Goal: Task Accomplishment & Management: Complete application form

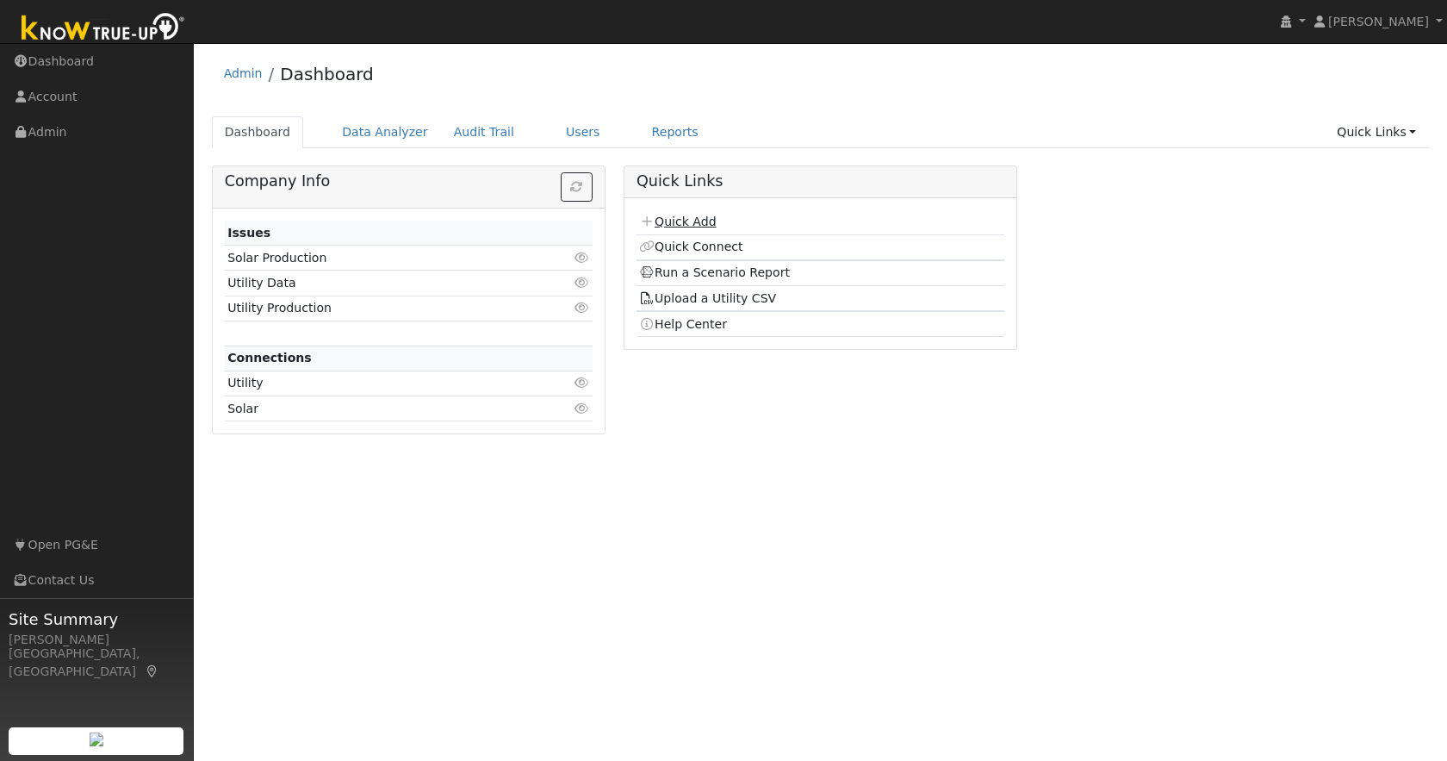
click at [697, 218] on link "Quick Add" at bounding box center [677, 221] width 77 height 14
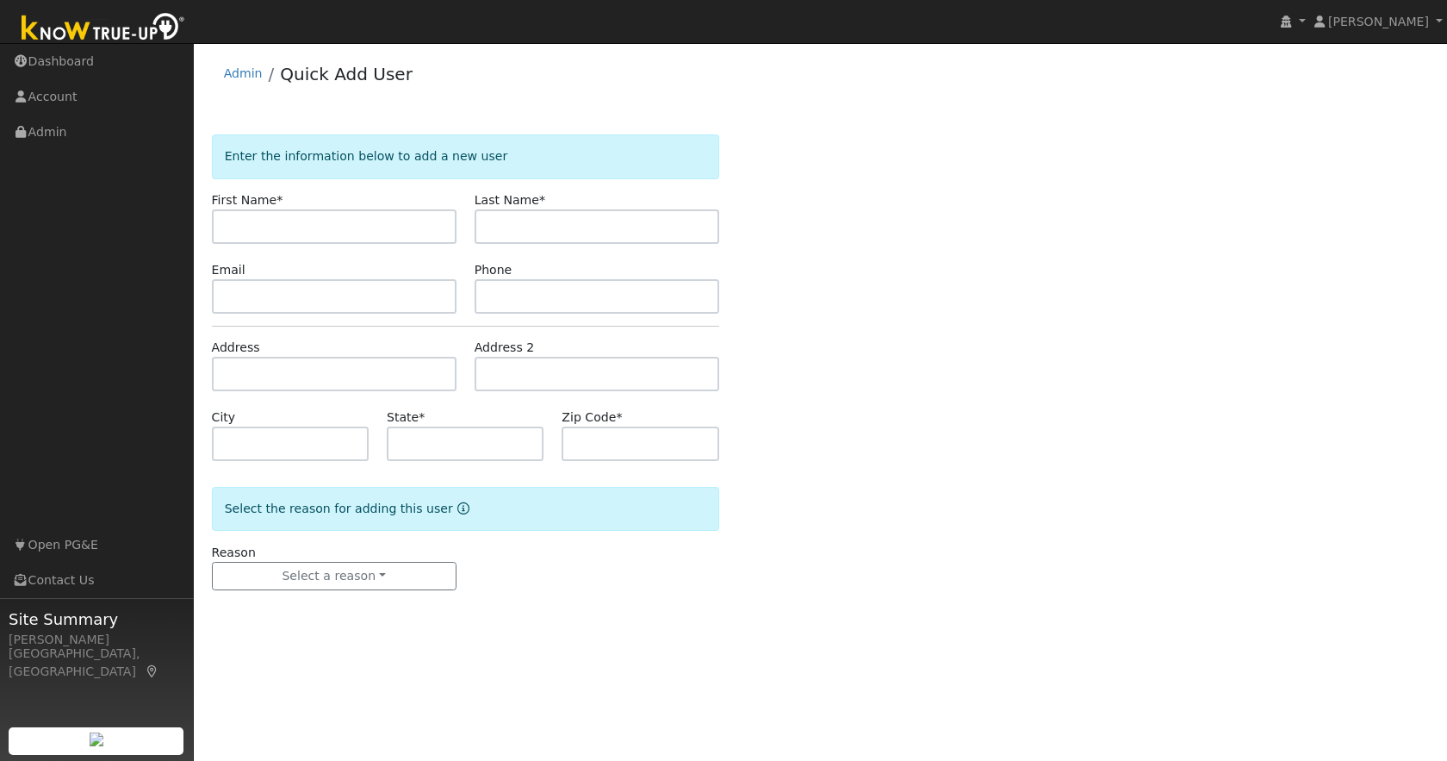
click at [339, 228] on input "text" at bounding box center [334, 226] width 245 height 34
type input "[PERSON_NAME]"
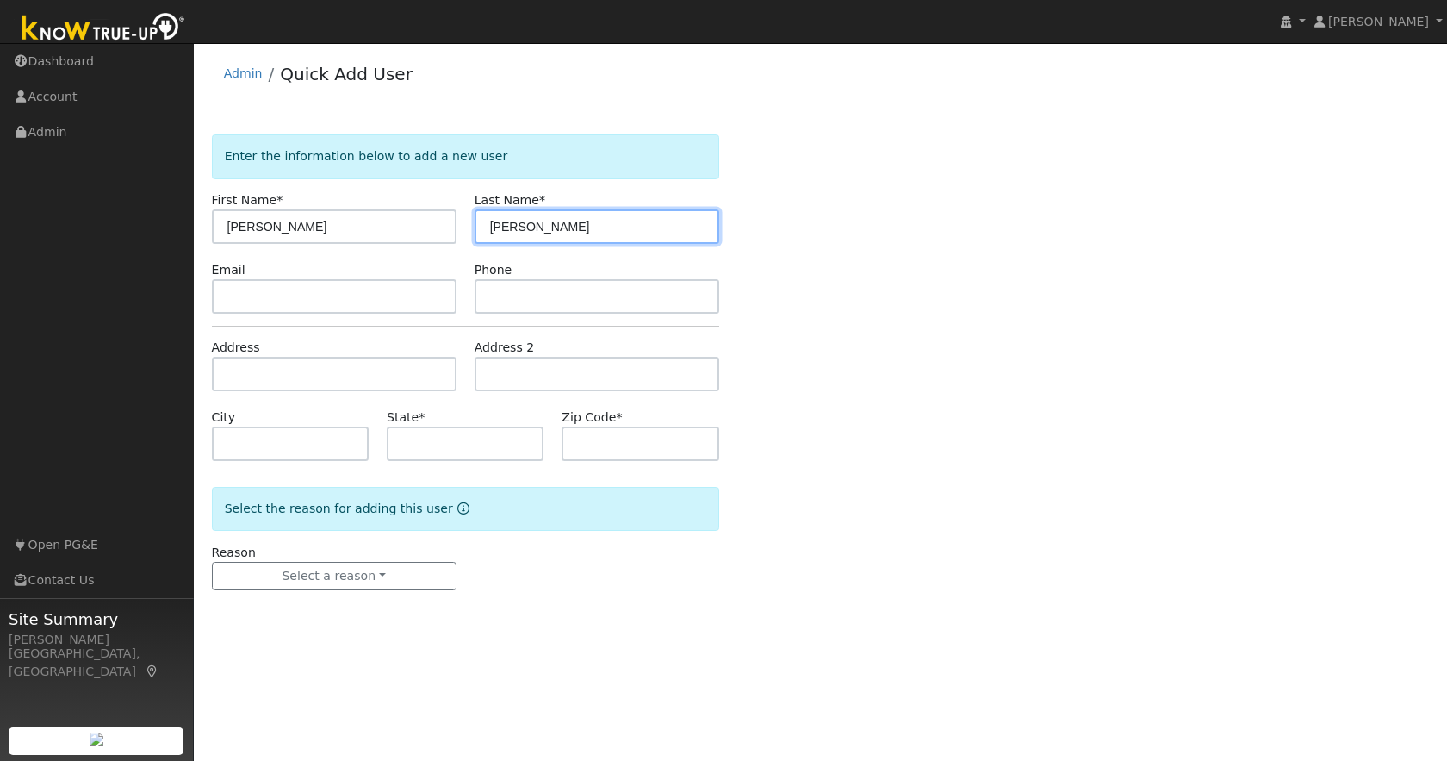
type input "[PERSON_NAME]"
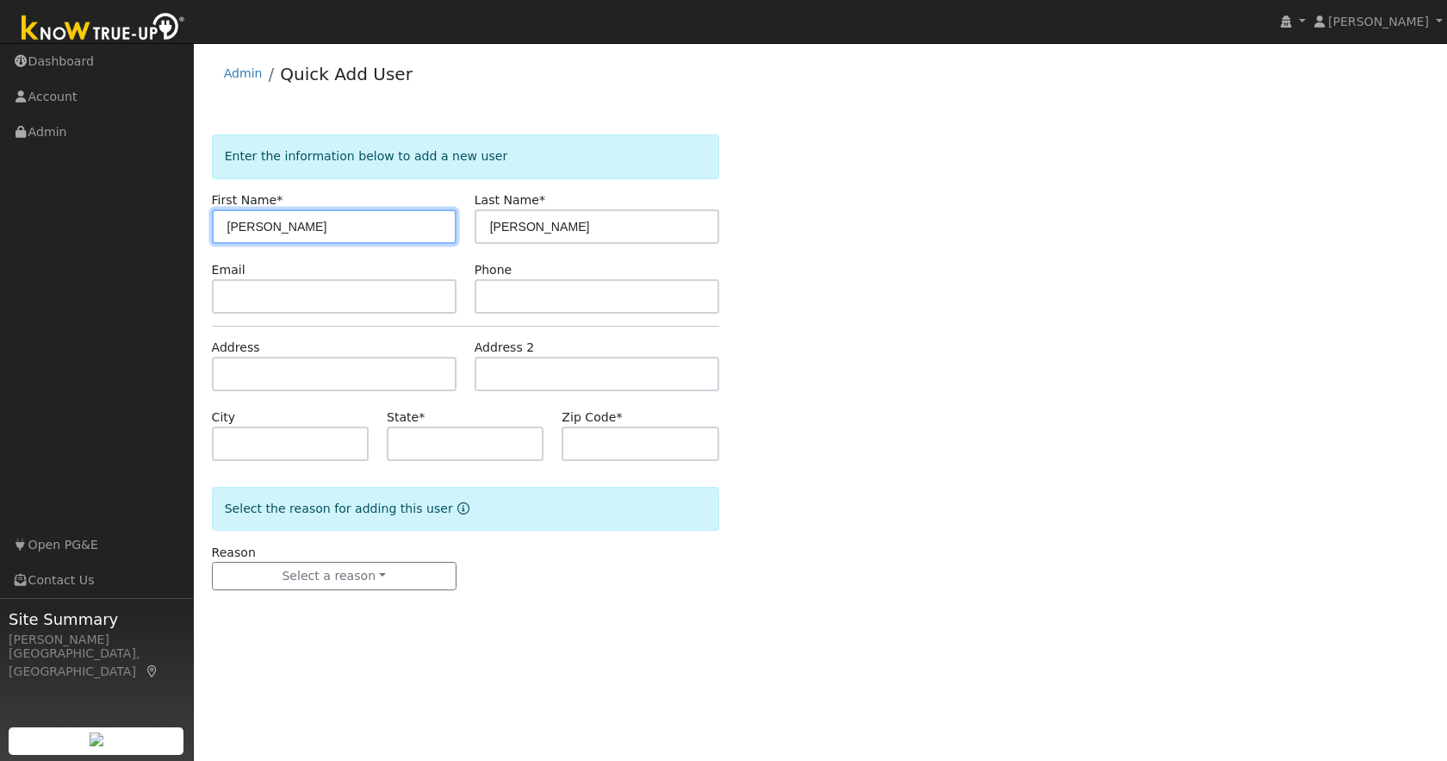
click at [278, 229] on input "[PERSON_NAME]" at bounding box center [334, 226] width 245 height 34
type input "Elise"
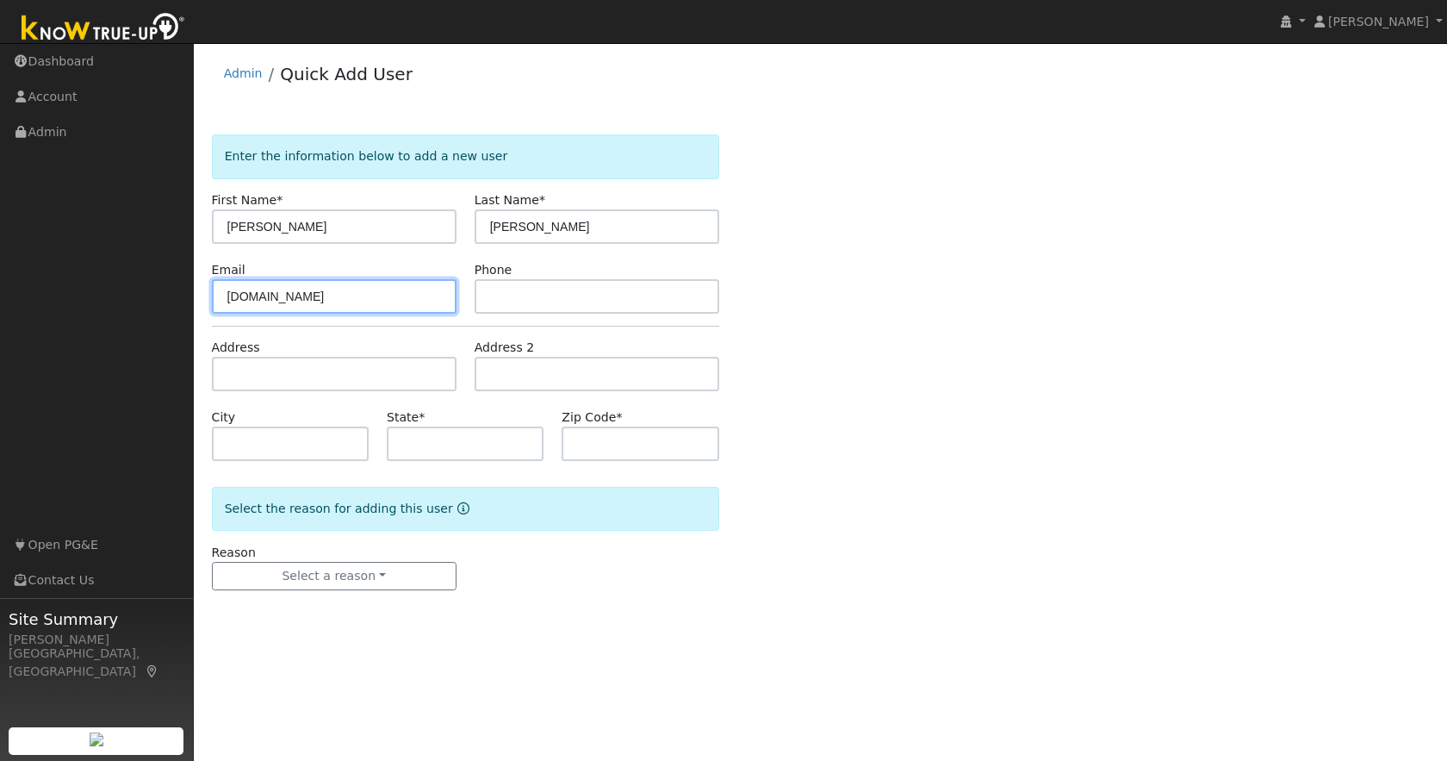
type input "lise4252gmail.com"
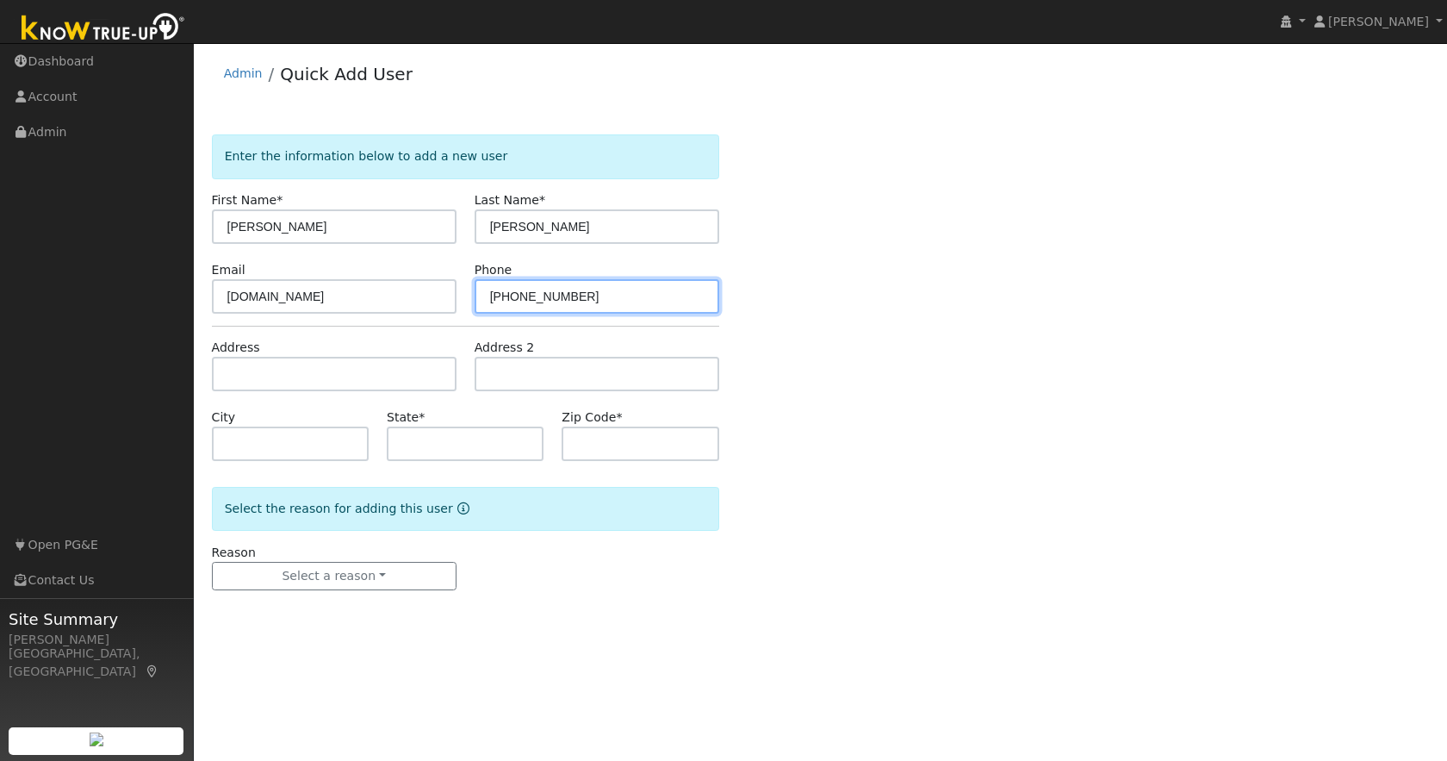
type input "415-282-9869"
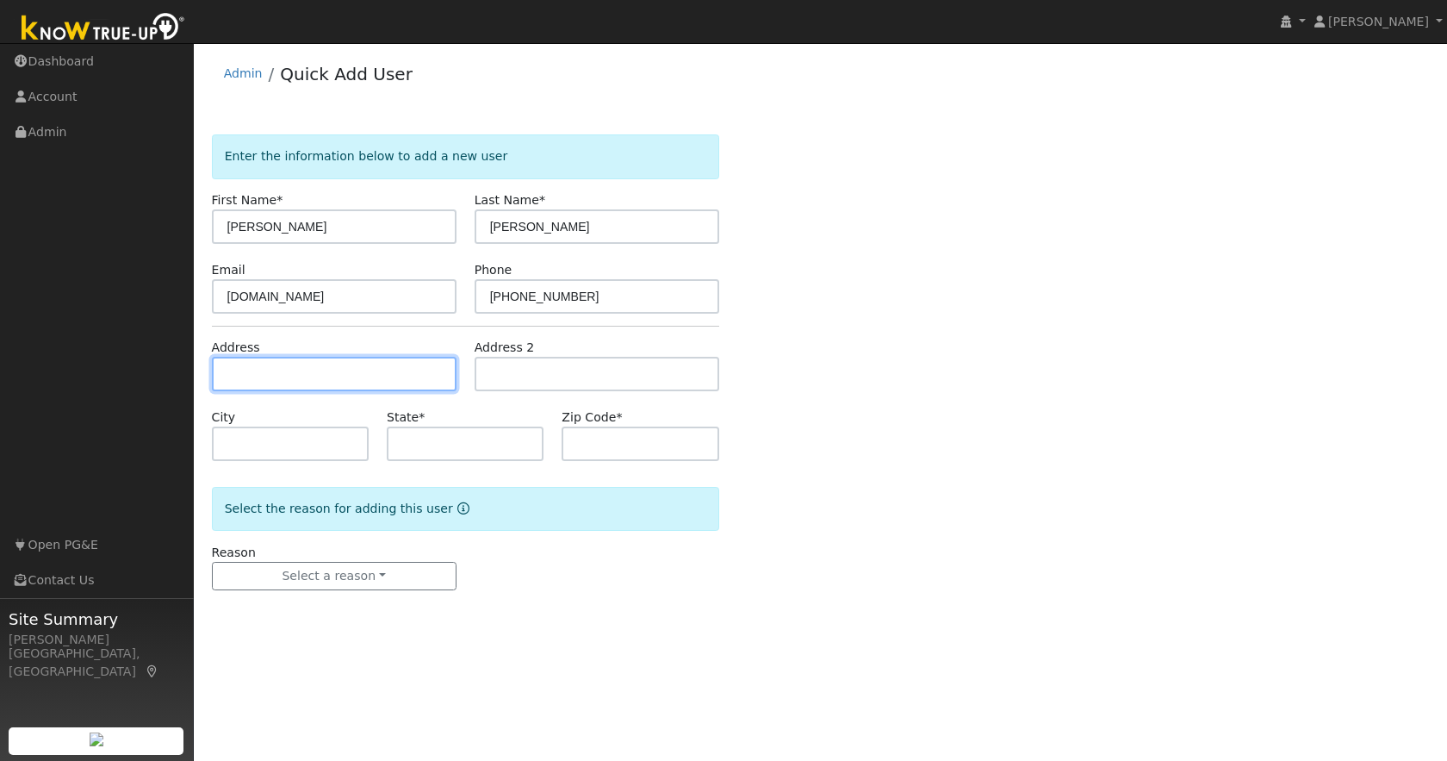
click at [283, 367] on input "text" at bounding box center [334, 374] width 245 height 34
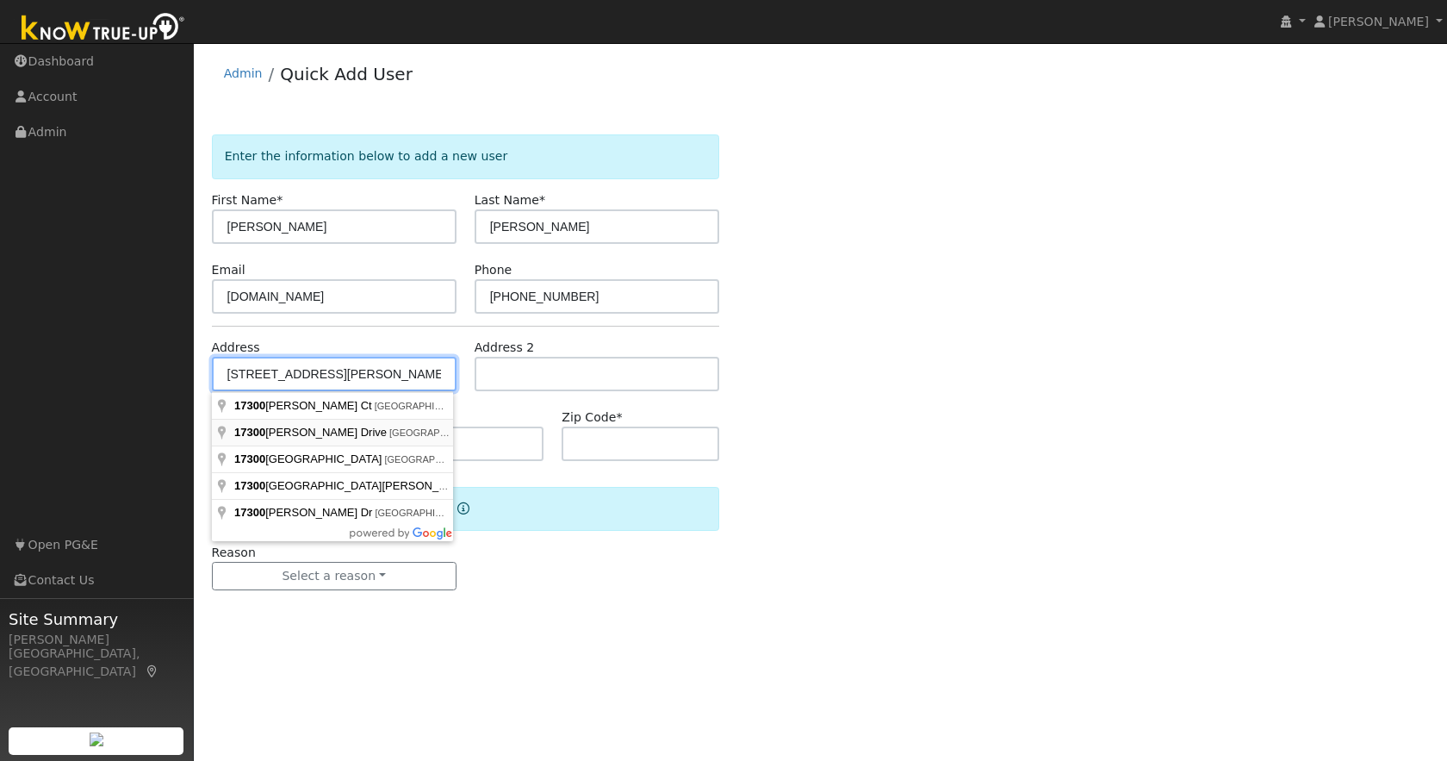
type input "17300 Carlozzi Drive"
type input "Soulsbyville"
type input "CA"
type input "95372"
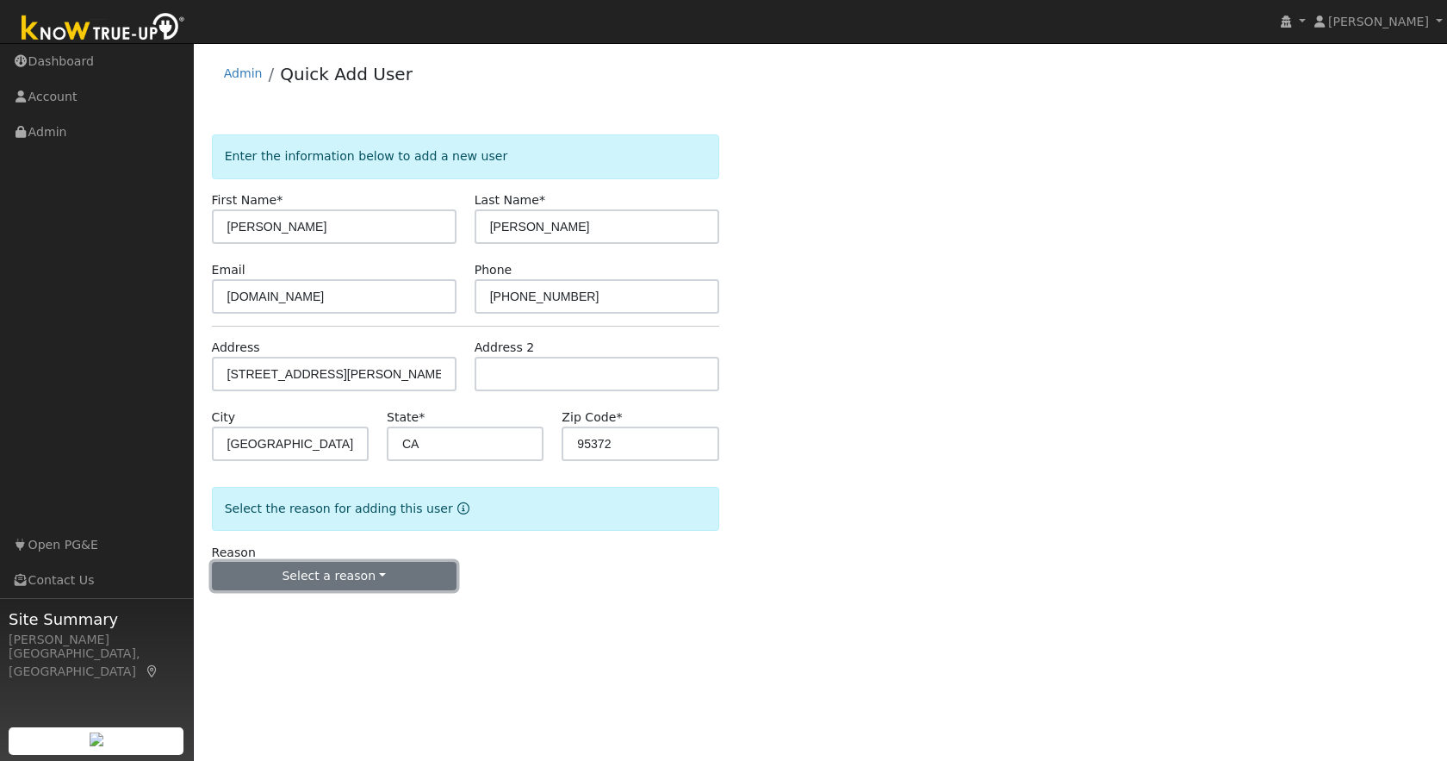
click at [376, 575] on button "Select a reason" at bounding box center [334, 576] width 245 height 29
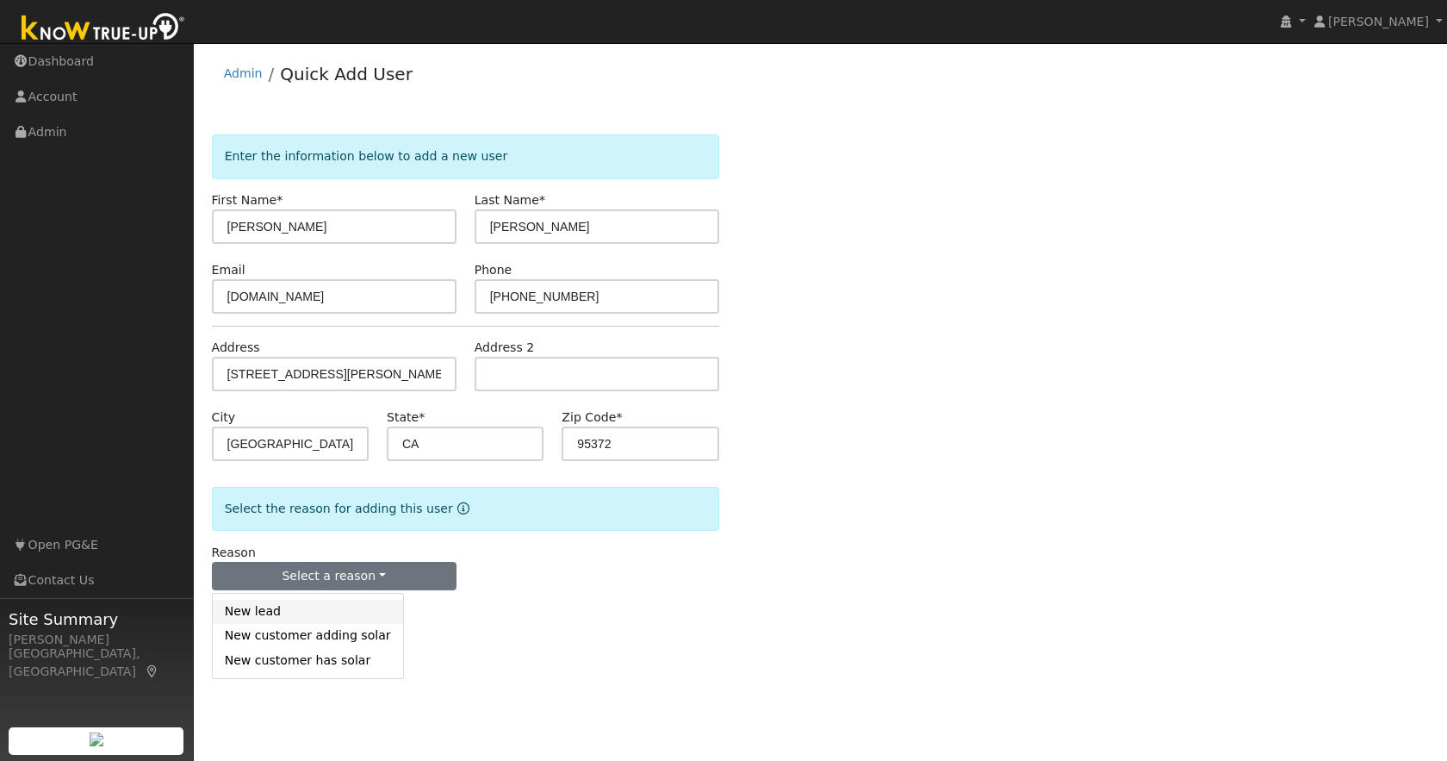
click at [281, 612] on link "New lead" at bounding box center [308, 611] width 190 height 24
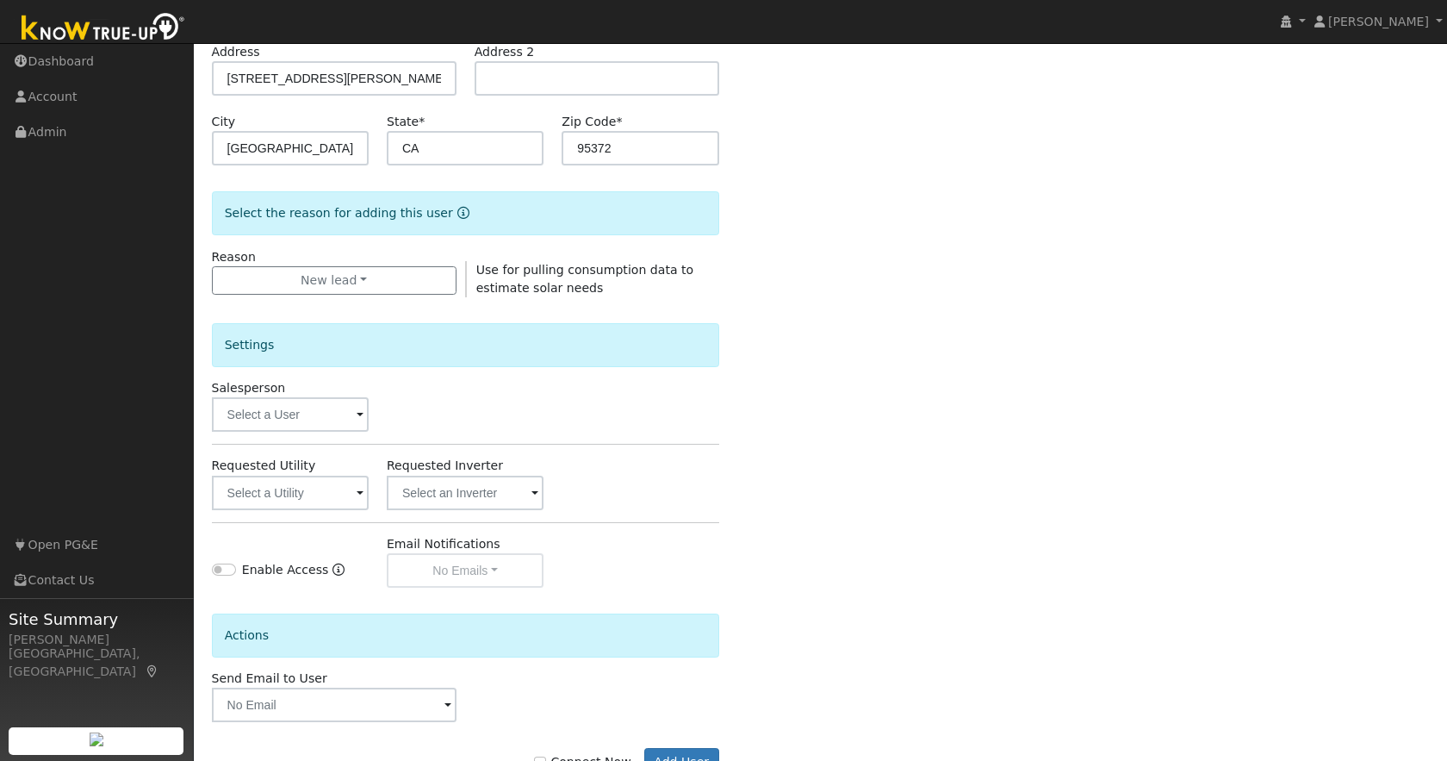
scroll to position [355, 0]
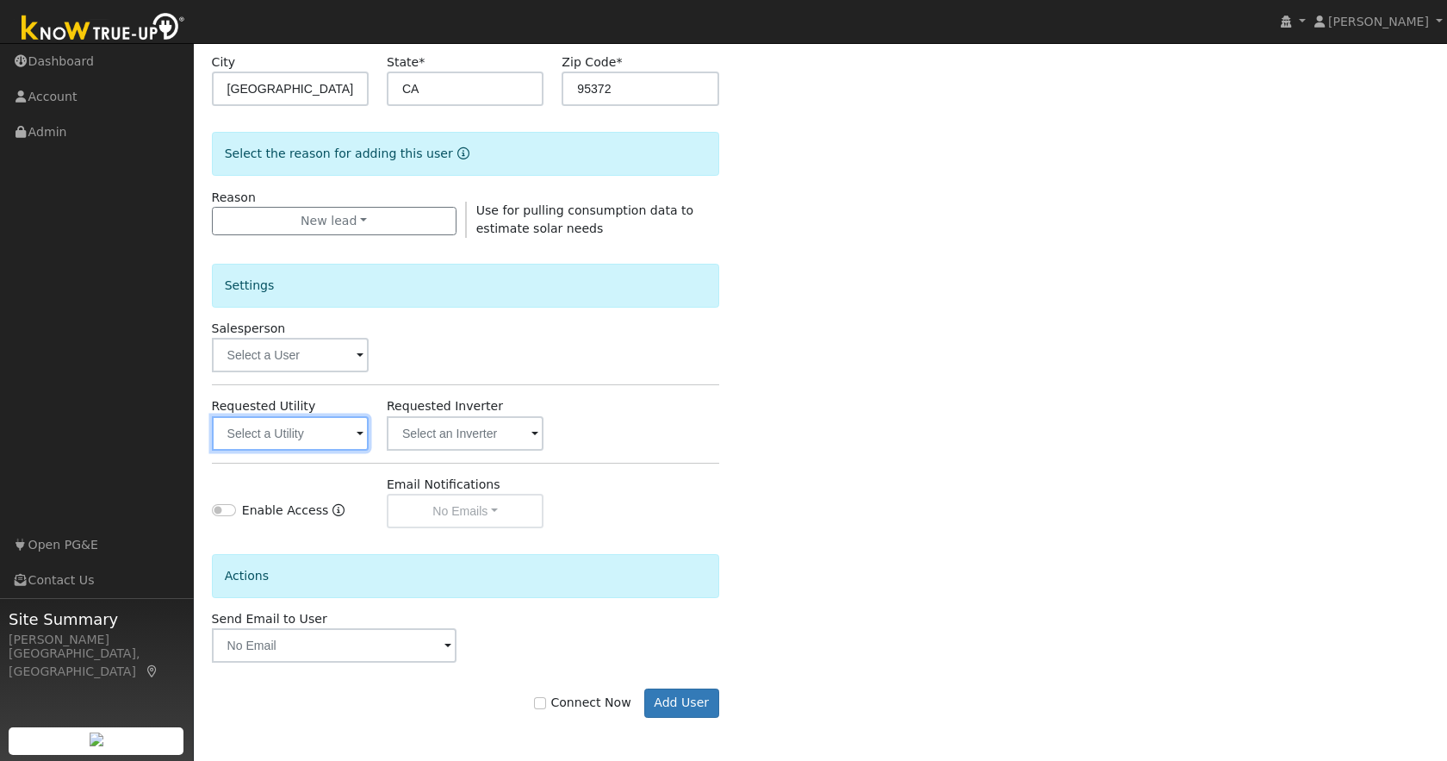
click at [289, 436] on input "text" at bounding box center [290, 433] width 157 height 34
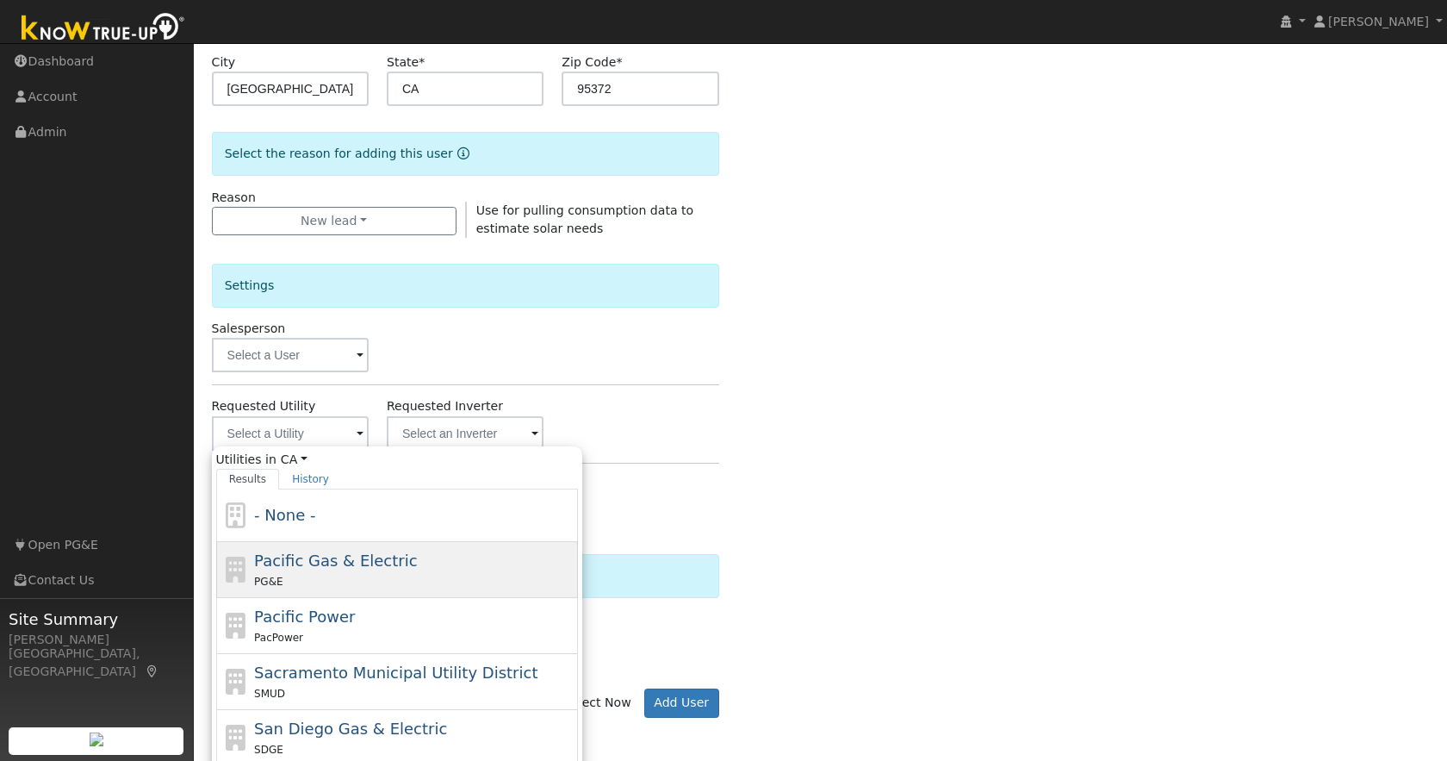
click at [357, 568] on span "Pacific Gas & Electric" at bounding box center [335, 560] width 163 height 18
type input "Pacific Gas & Electric"
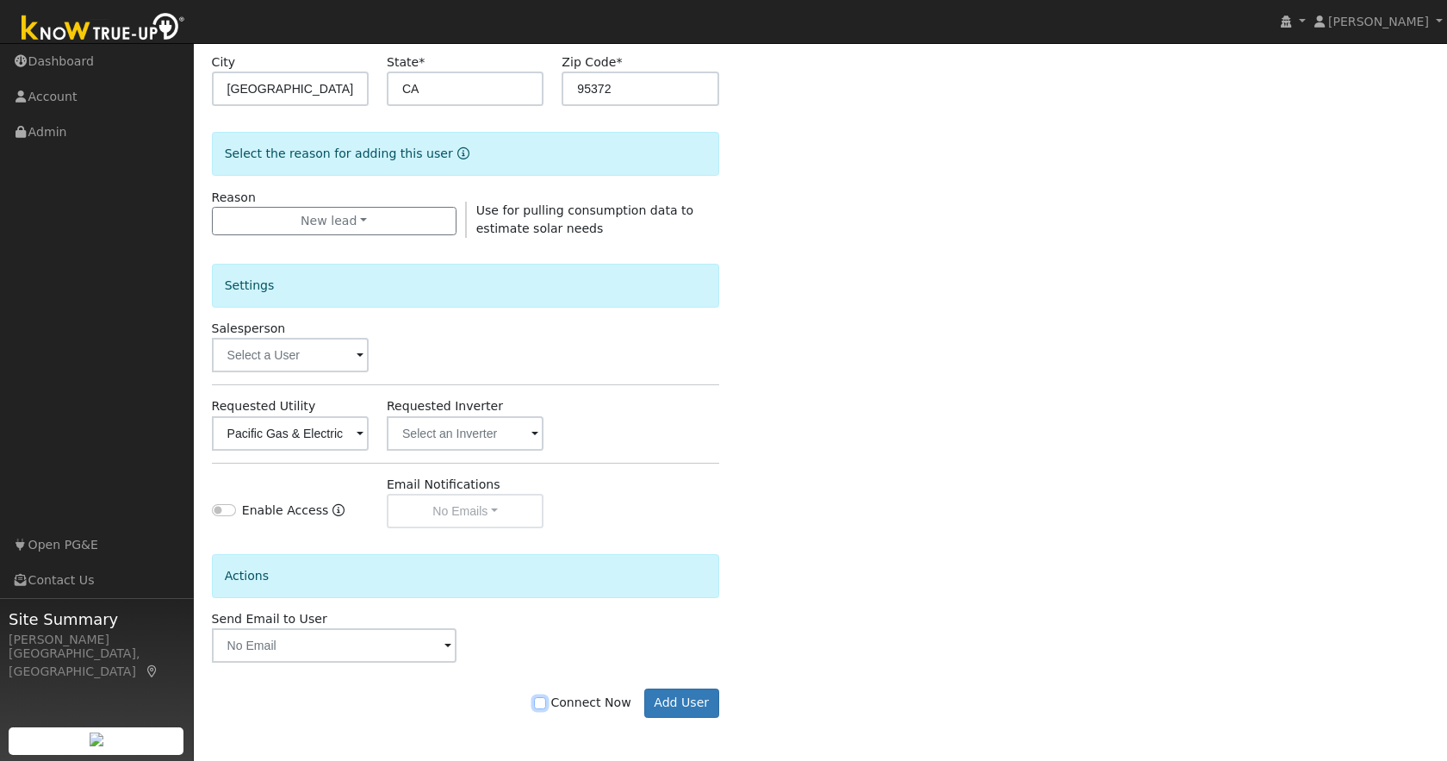
click at [546, 706] on input "Connect Now" at bounding box center [540, 703] width 12 height 12
checkbox input "true"
click at [665, 697] on button "Add User" at bounding box center [681, 702] width 75 height 29
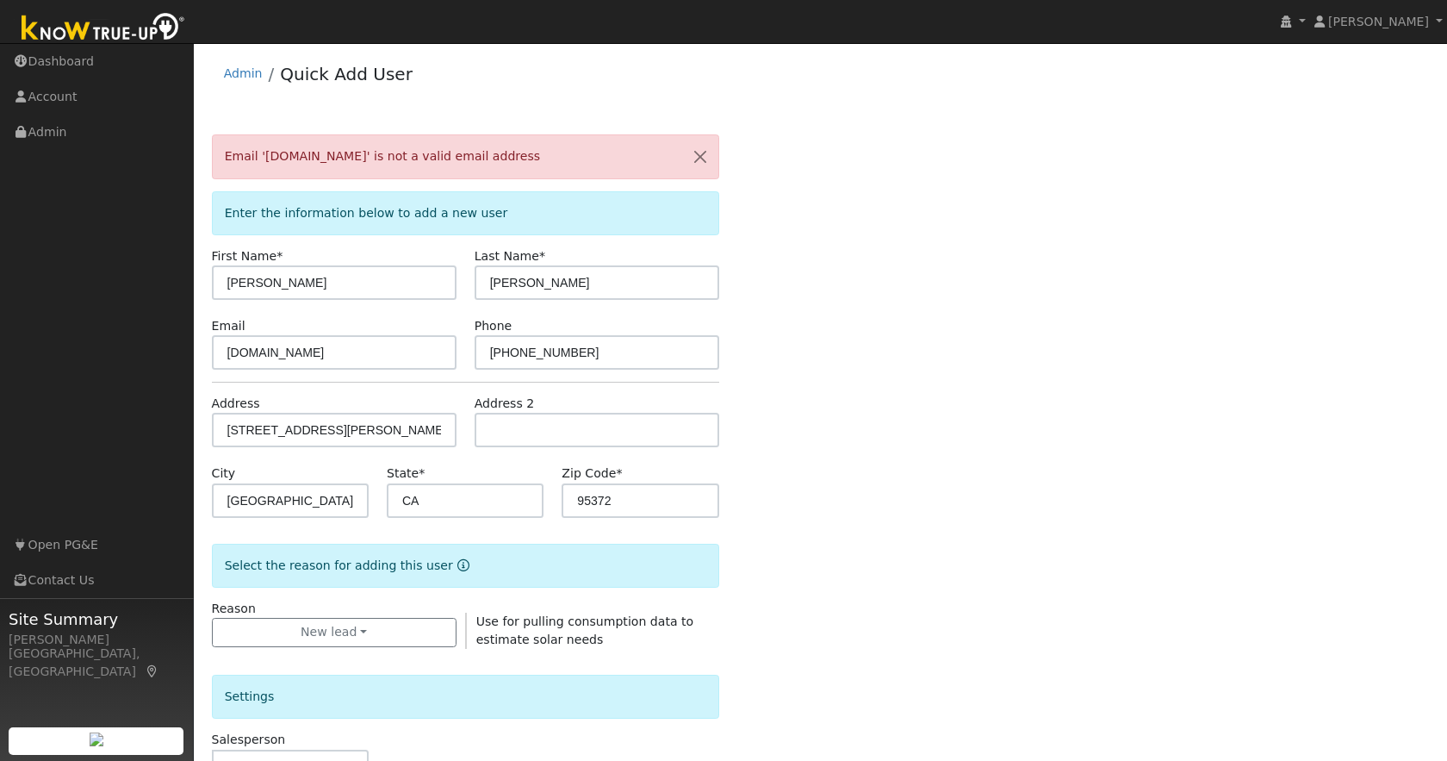
scroll to position [7, 0]
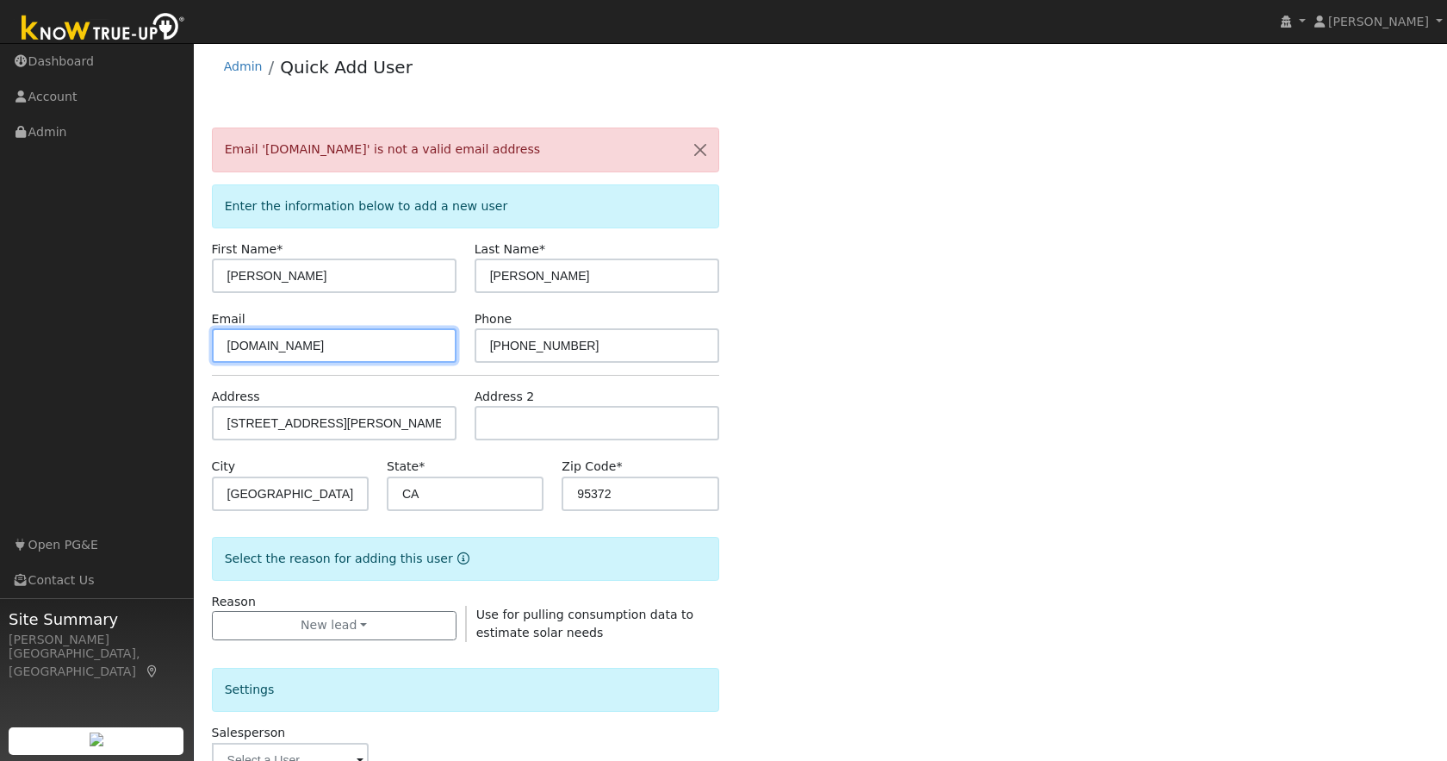
click at [273, 348] on input "lise4252gmail.com" at bounding box center [334, 345] width 245 height 34
type input "lise4252@gmail.com"
click at [814, 506] on div "Email 'lise4252gmail.com' is not a valid email address Enter the information be…" at bounding box center [821, 641] width 1218 height 1028
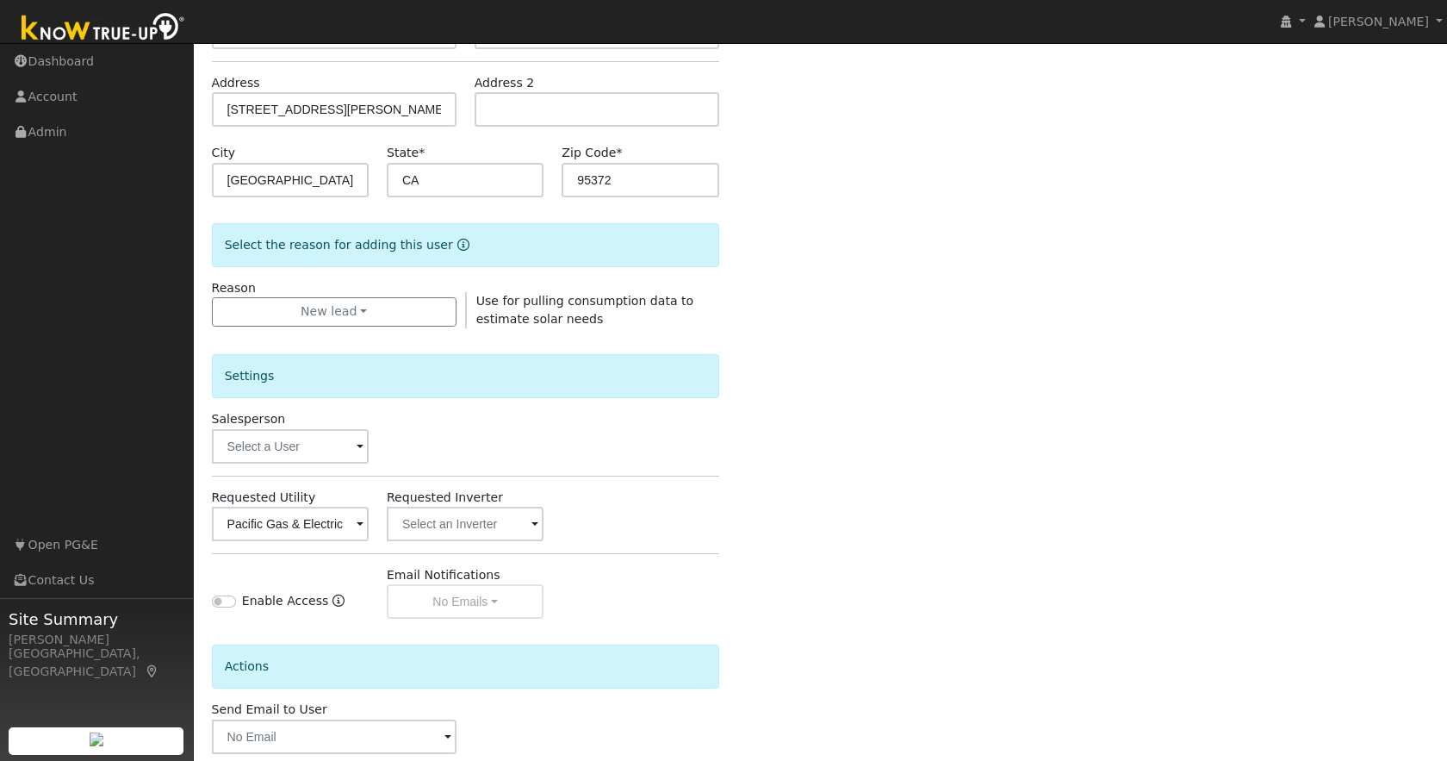
scroll to position [411, 0]
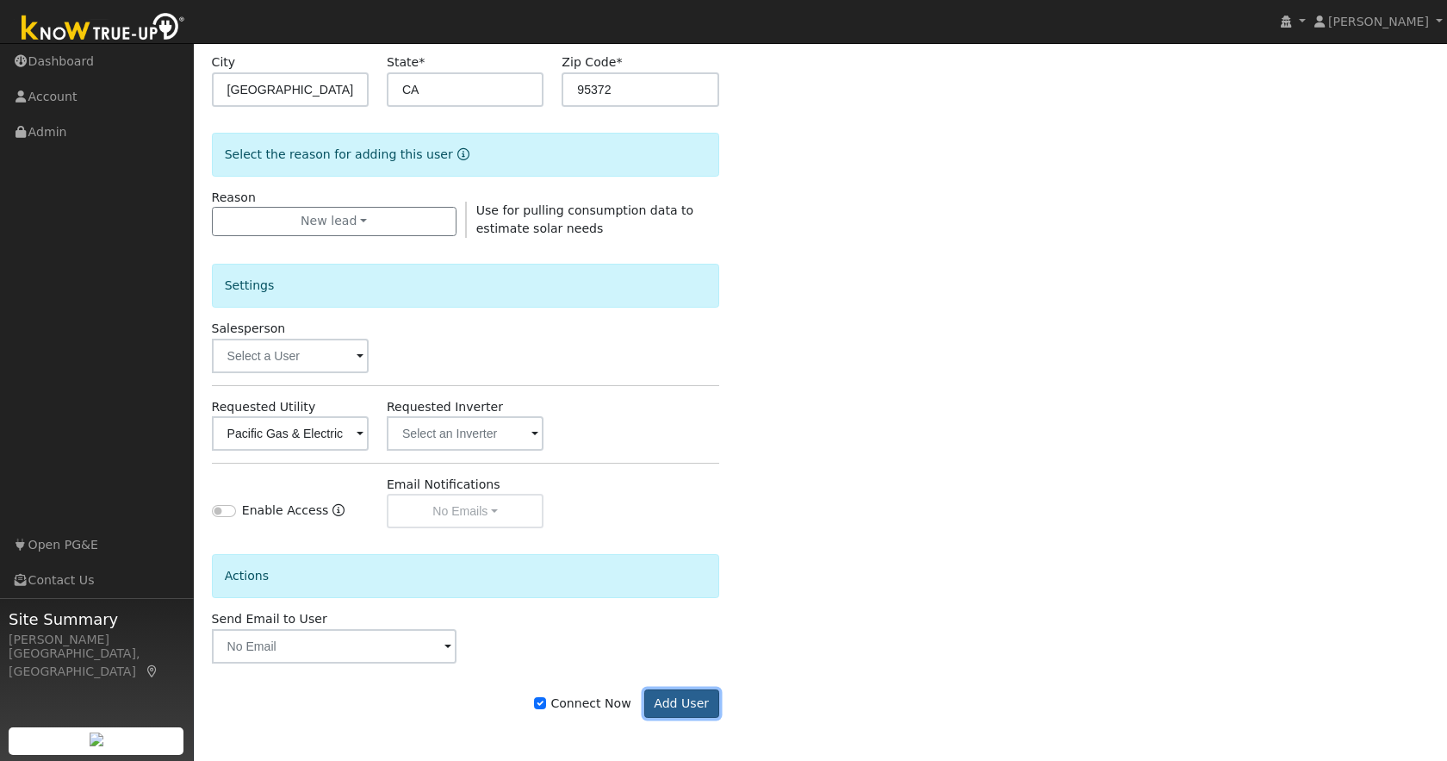
click at [686, 699] on button "Add User" at bounding box center [681, 703] width 75 height 29
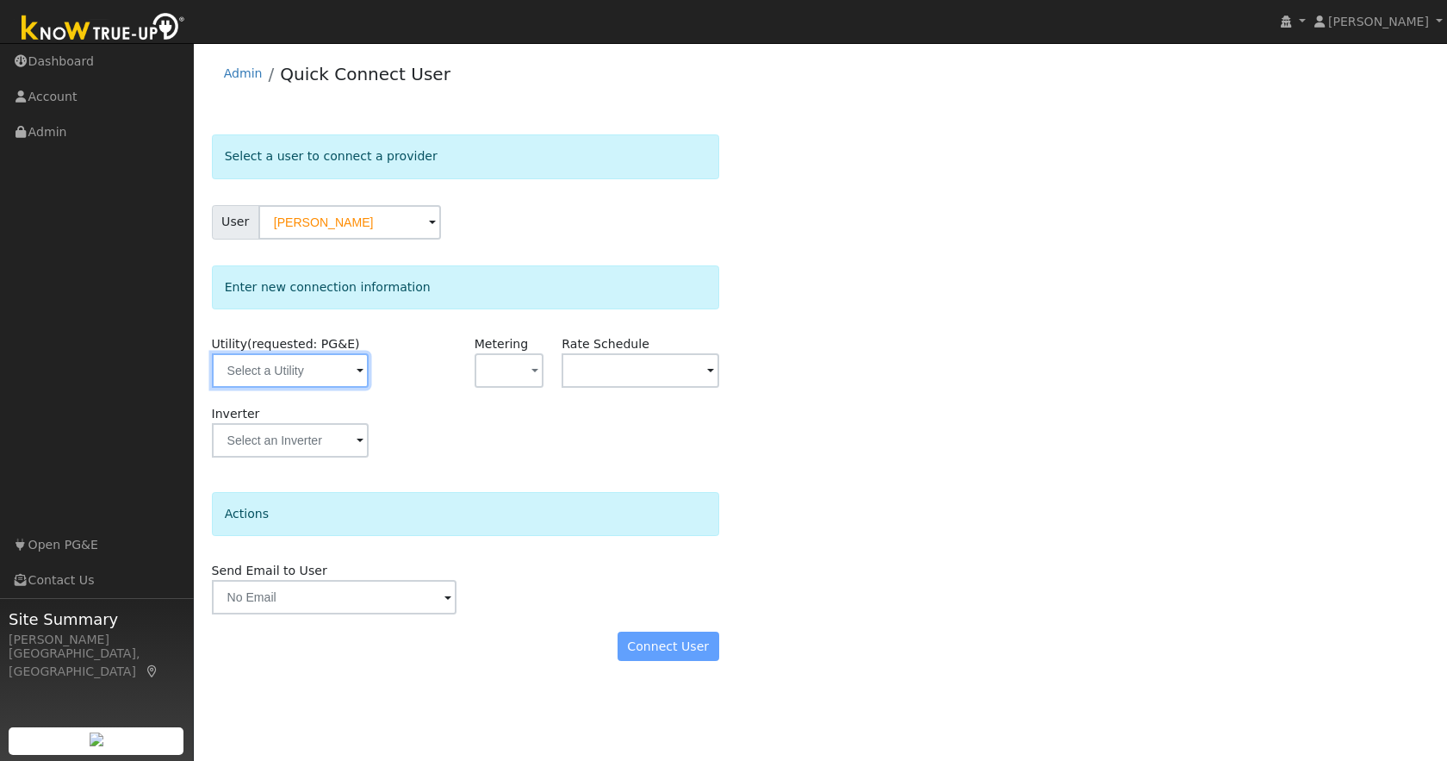
click at [312, 373] on input "text" at bounding box center [290, 370] width 157 height 34
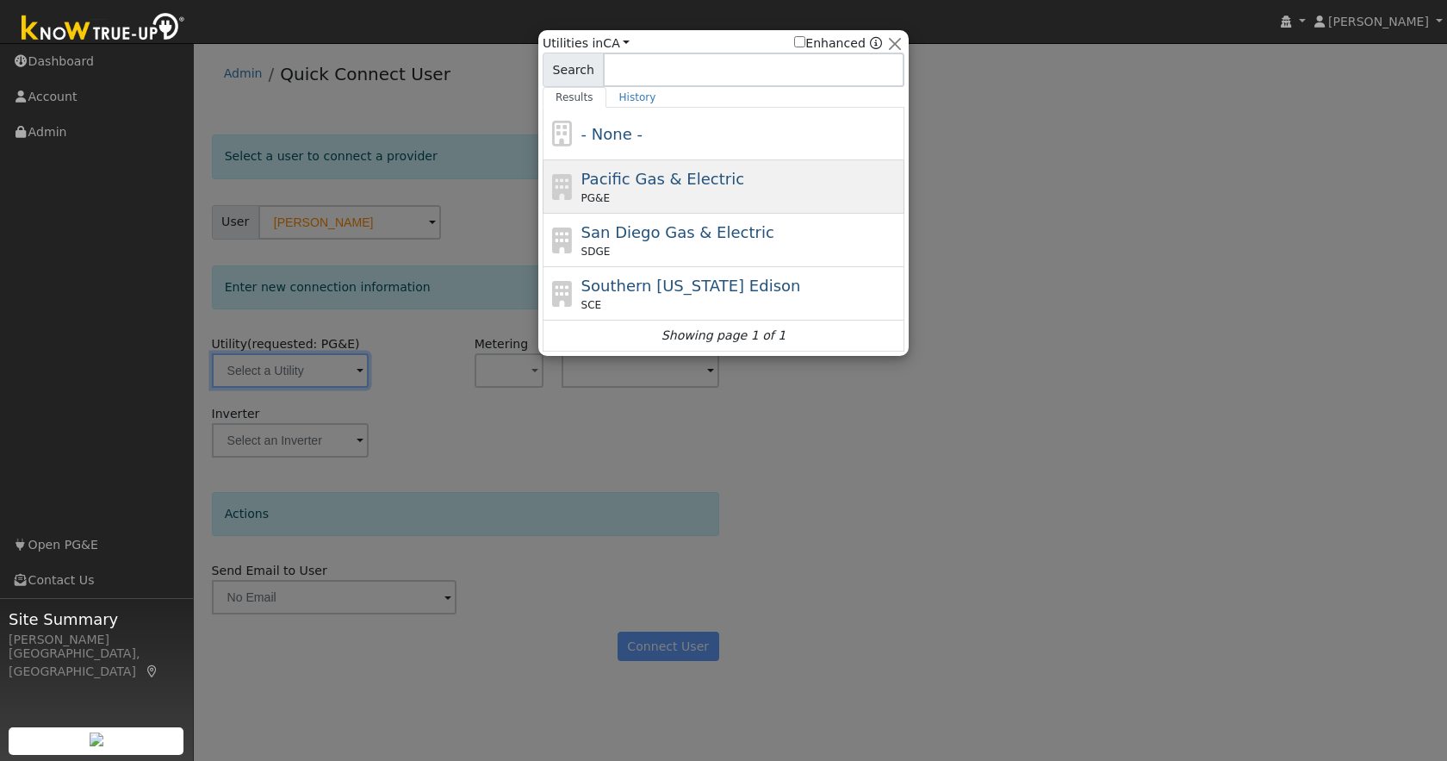
click at [718, 189] on div "Pacific Gas & Electric PG&E" at bounding box center [741, 186] width 320 height 39
type input "PG&E"
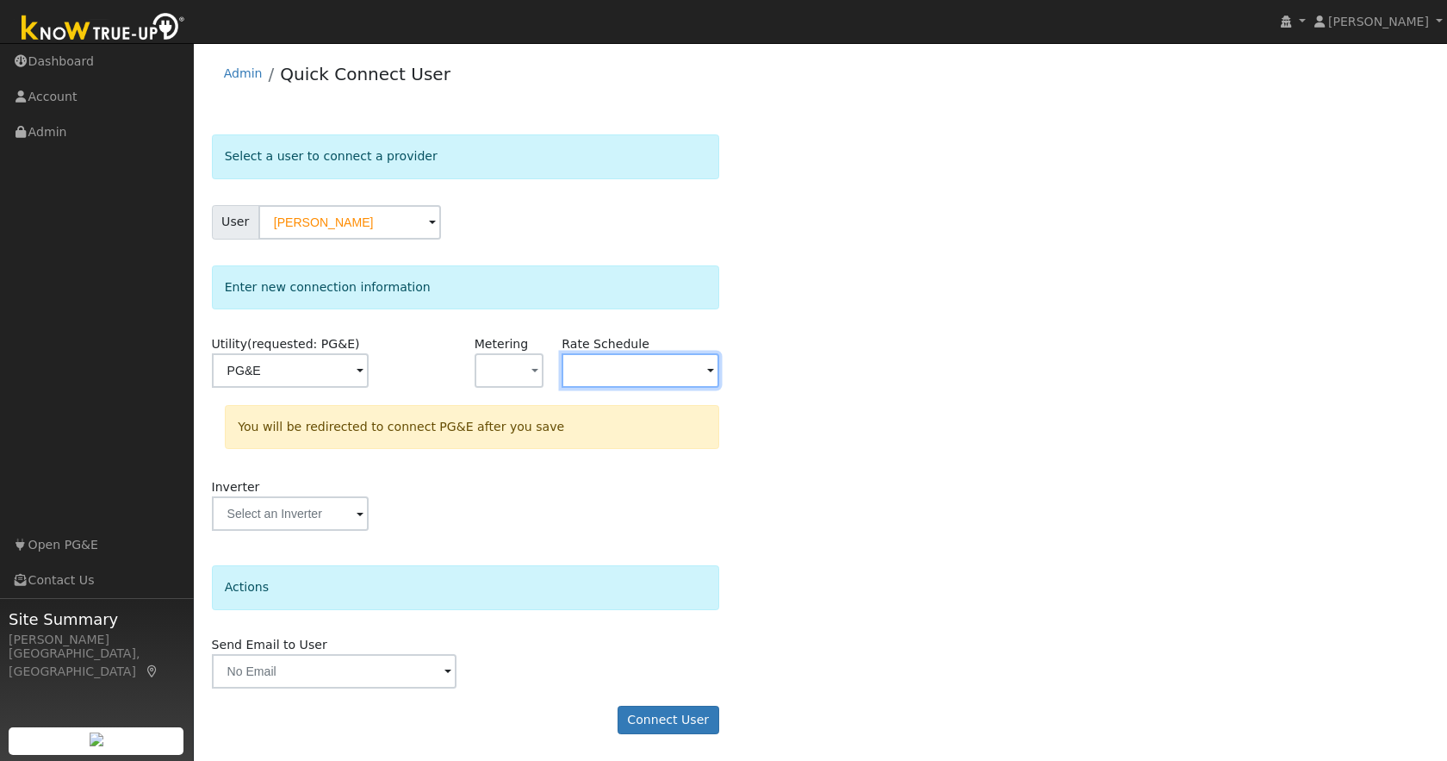
click at [679, 372] on input "text" at bounding box center [640, 370] width 157 height 34
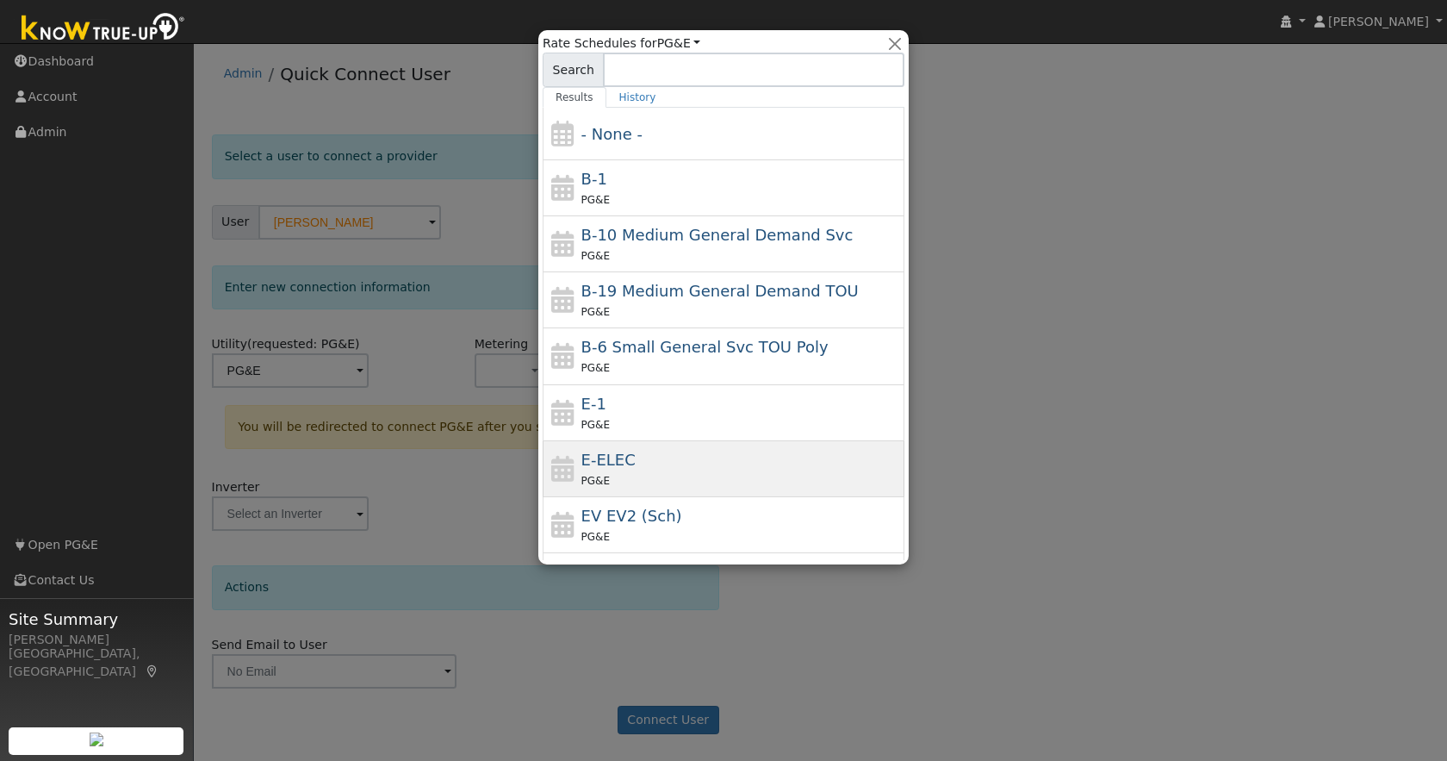
click at [655, 459] on div "E-ELEC PG&E" at bounding box center [741, 468] width 320 height 41
type input "E-ELEC"
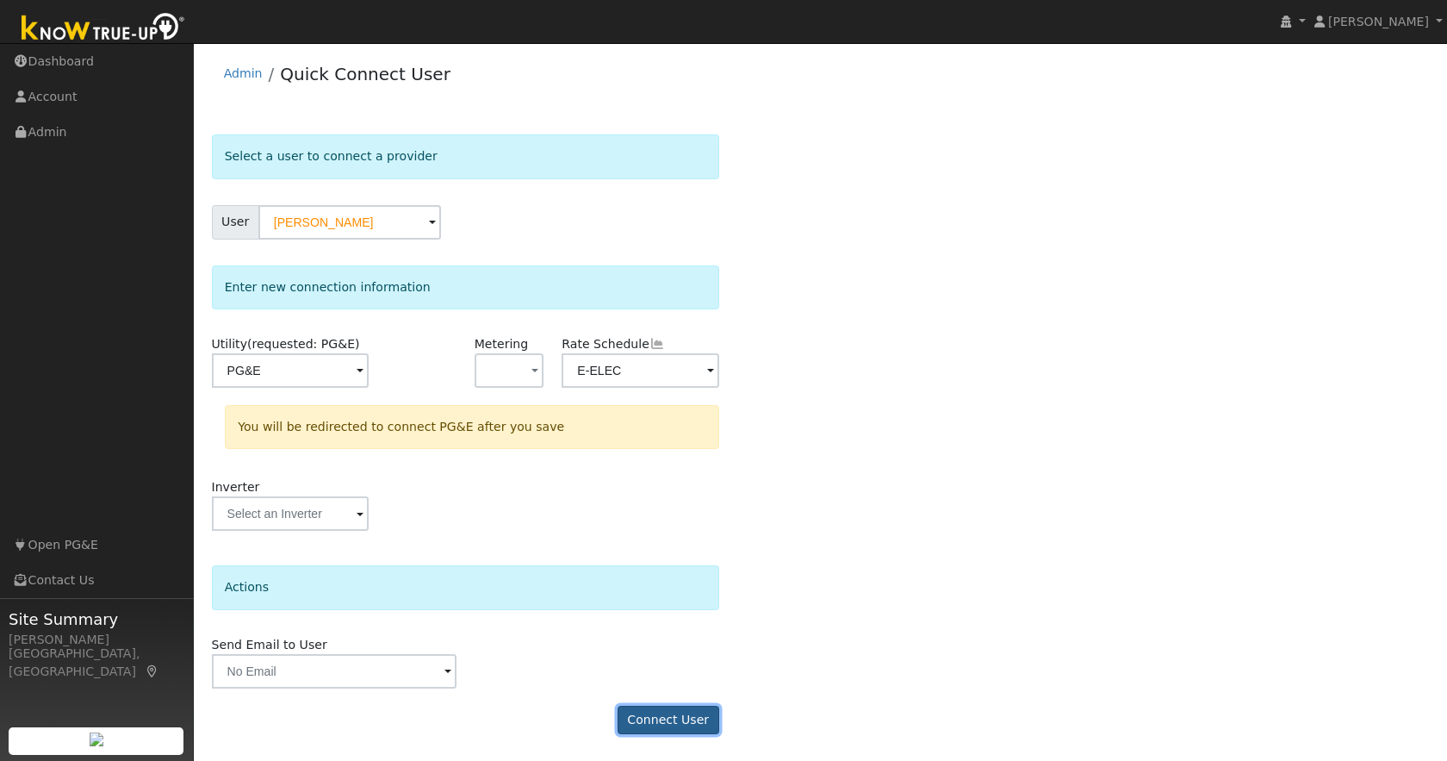
click at [637, 717] on button "Connect User" at bounding box center [669, 719] width 102 height 29
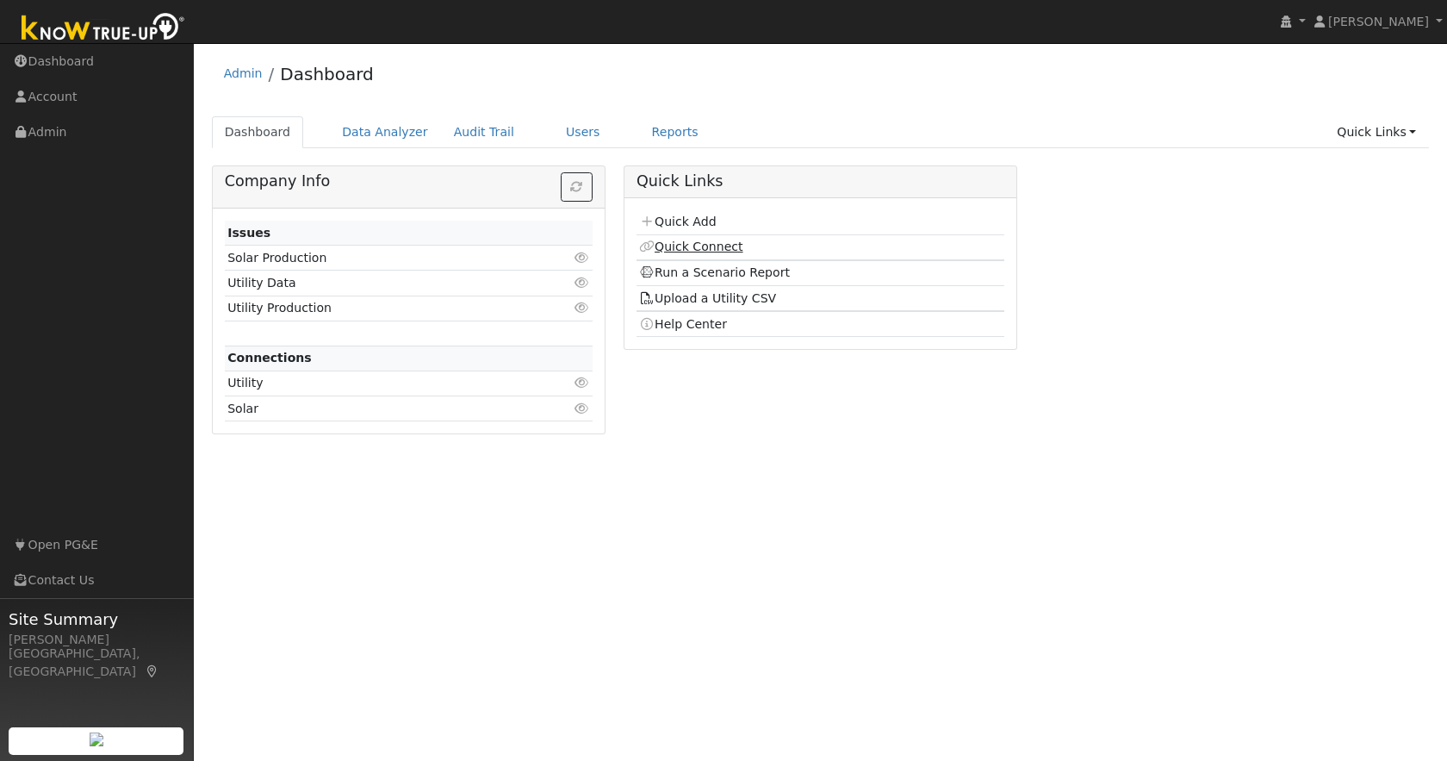
click at [709, 251] on link "Quick Connect" at bounding box center [690, 246] width 103 height 14
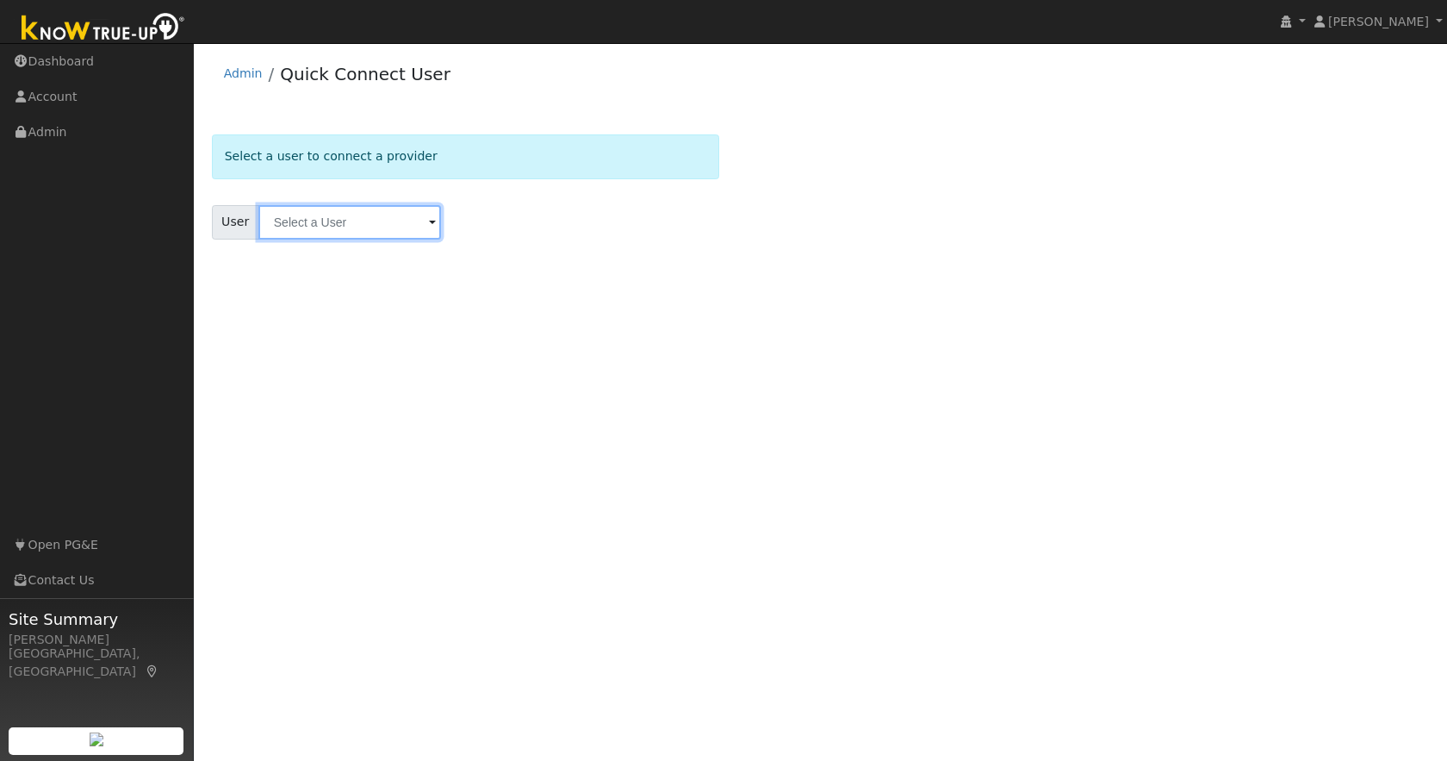
click at [286, 226] on input "text" at bounding box center [349, 222] width 183 height 34
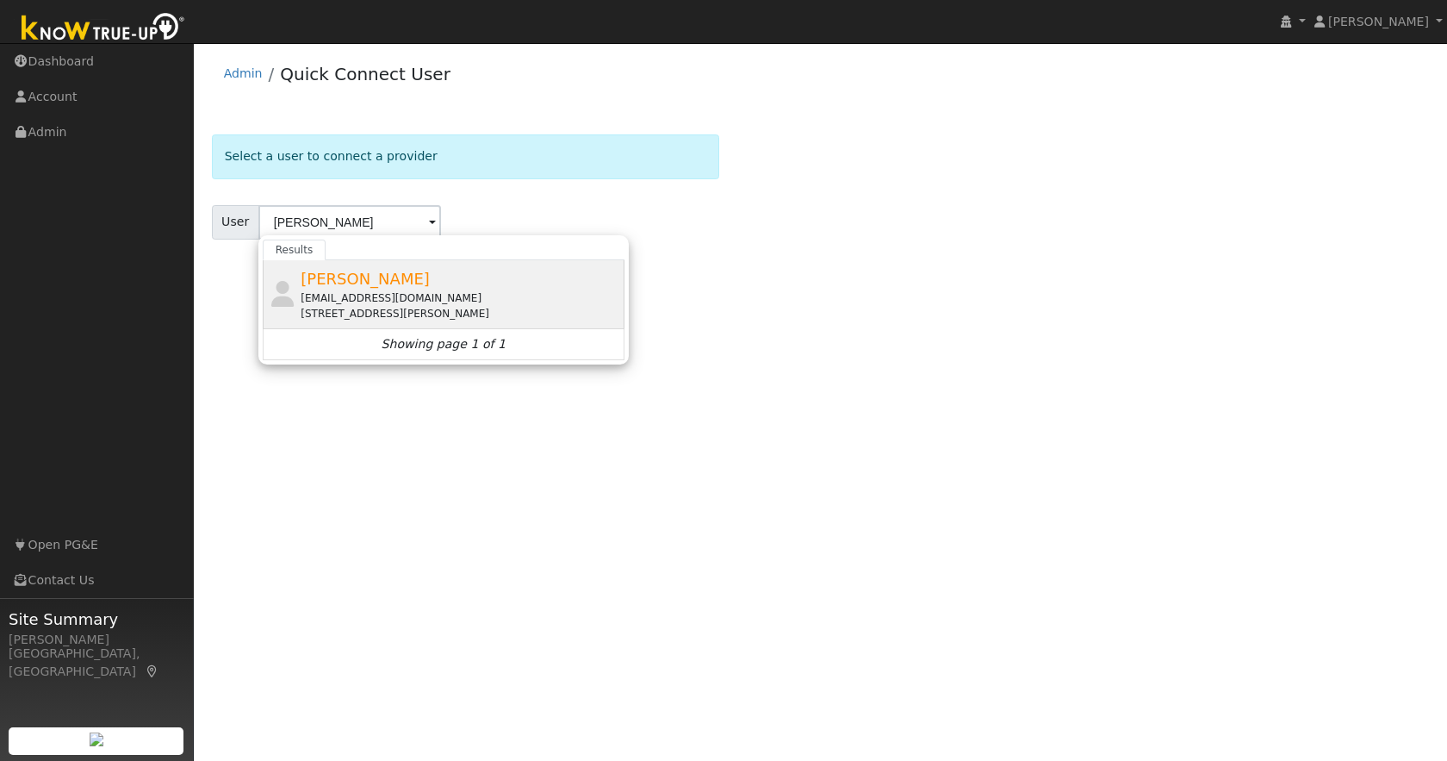
click at [352, 293] on div "[EMAIL_ADDRESS][DOMAIN_NAME]" at bounding box center [461, 298] width 320 height 16
type input "[PERSON_NAME]"
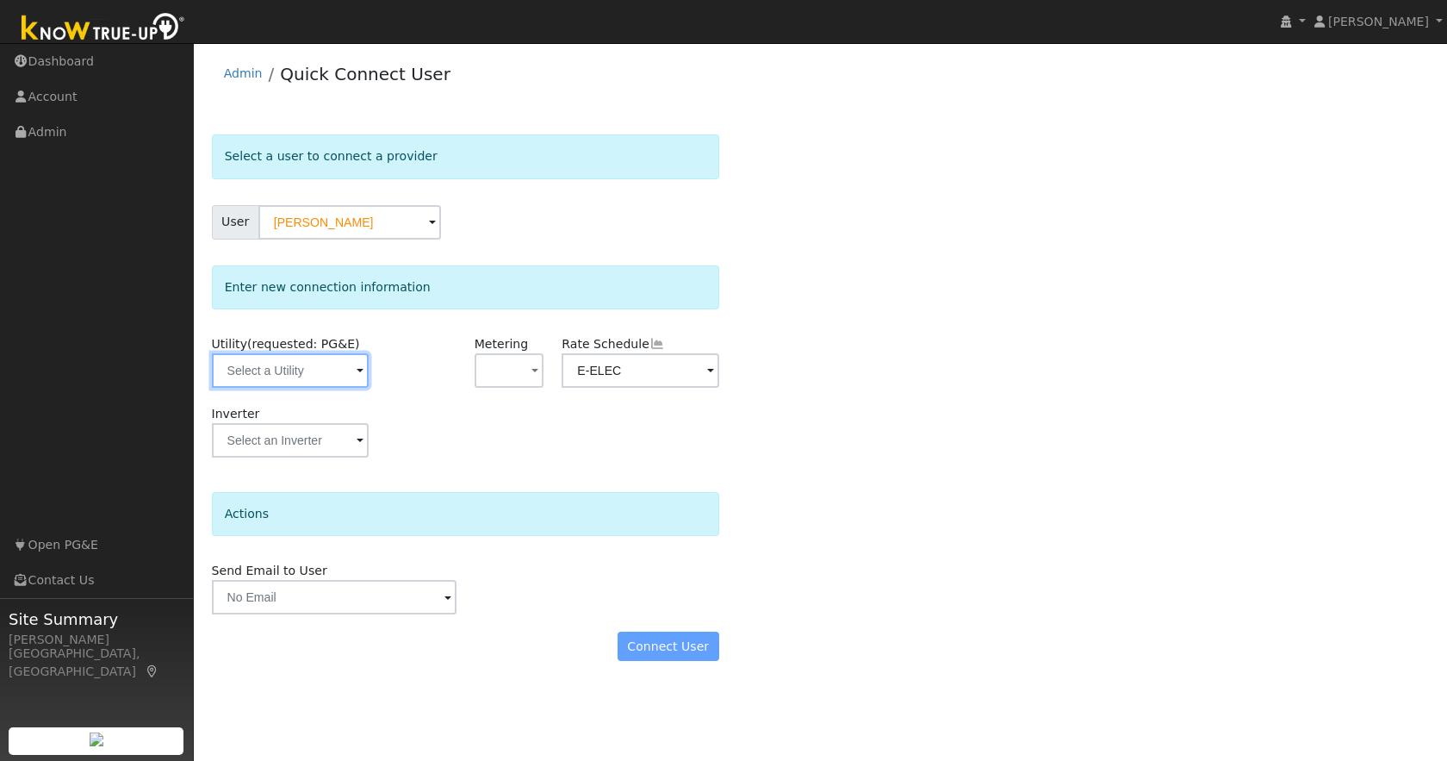
click at [312, 353] on input "text" at bounding box center [290, 370] width 157 height 34
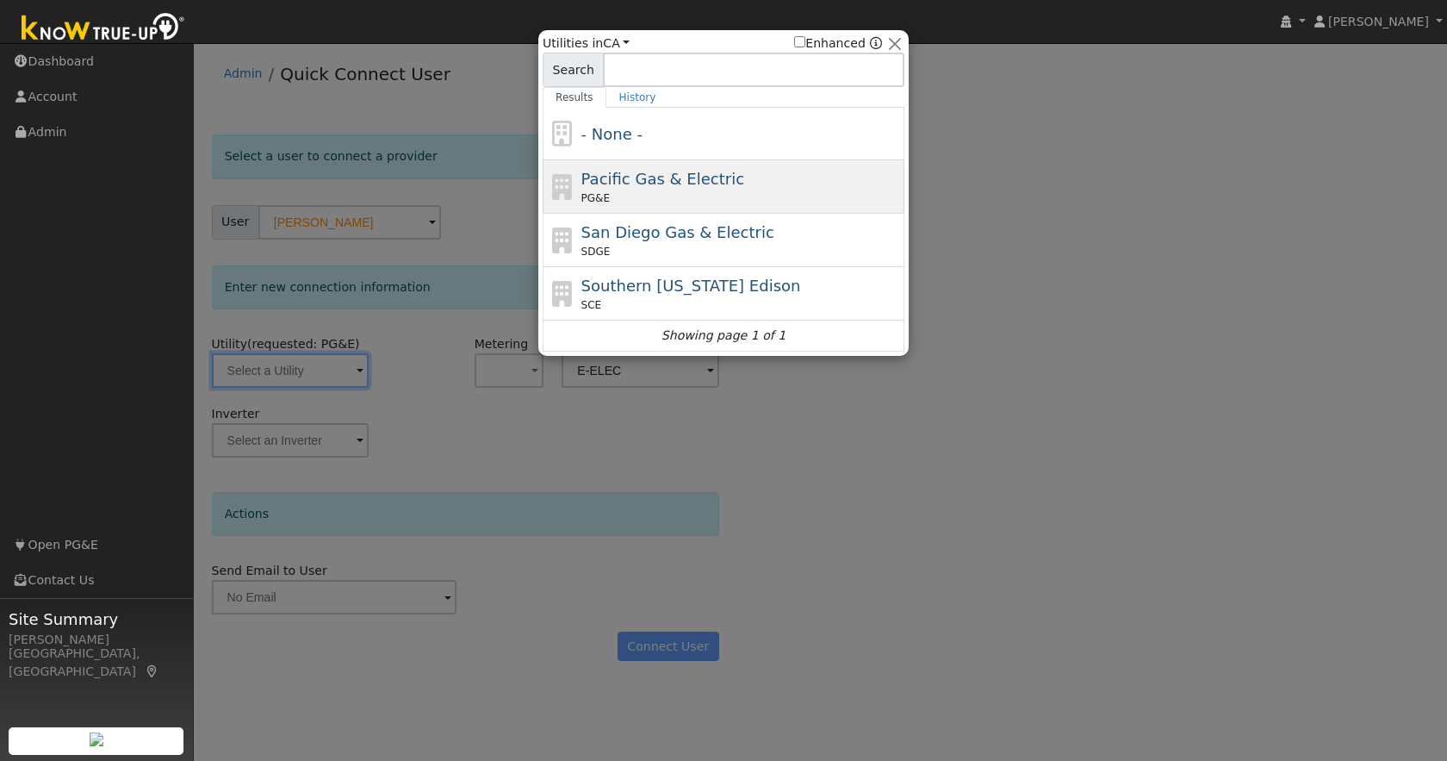
click at [780, 188] on div "Pacific Gas & Electric PG&E" at bounding box center [741, 186] width 320 height 39
type input "PG&E"
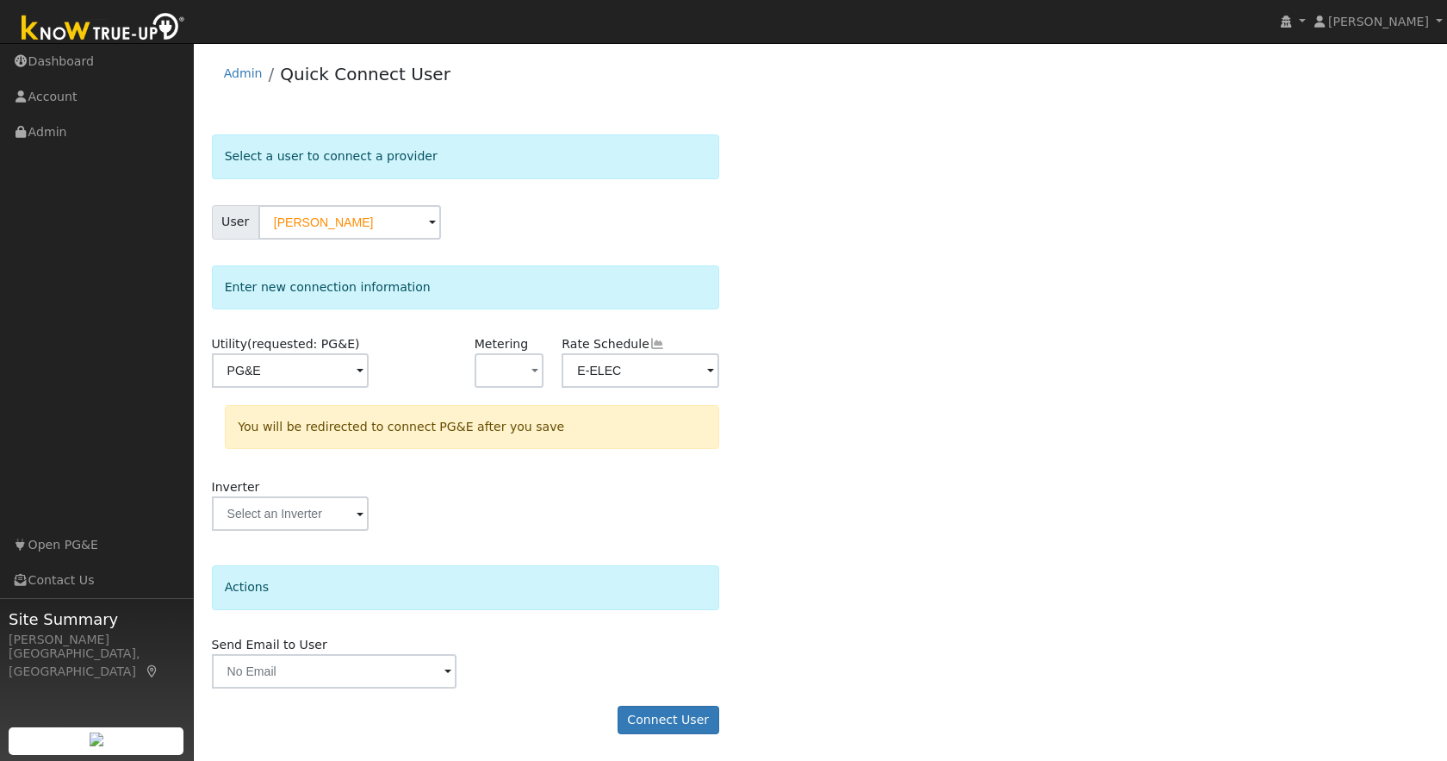
click at [804, 339] on div "Select a user to connect a provider User [PERSON_NAME] Account Default Account …" at bounding box center [821, 442] width 1218 height 617
click at [661, 717] on button "Connect User" at bounding box center [669, 719] width 102 height 29
